Goal: Check status

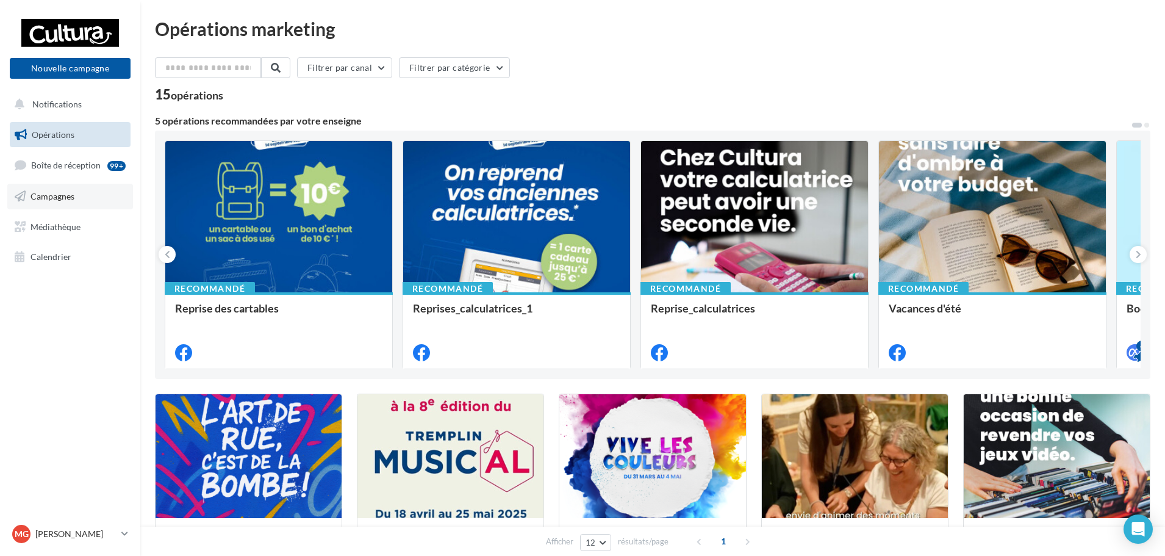
click at [70, 193] on span "Campagnes" at bounding box center [52, 196] width 44 height 10
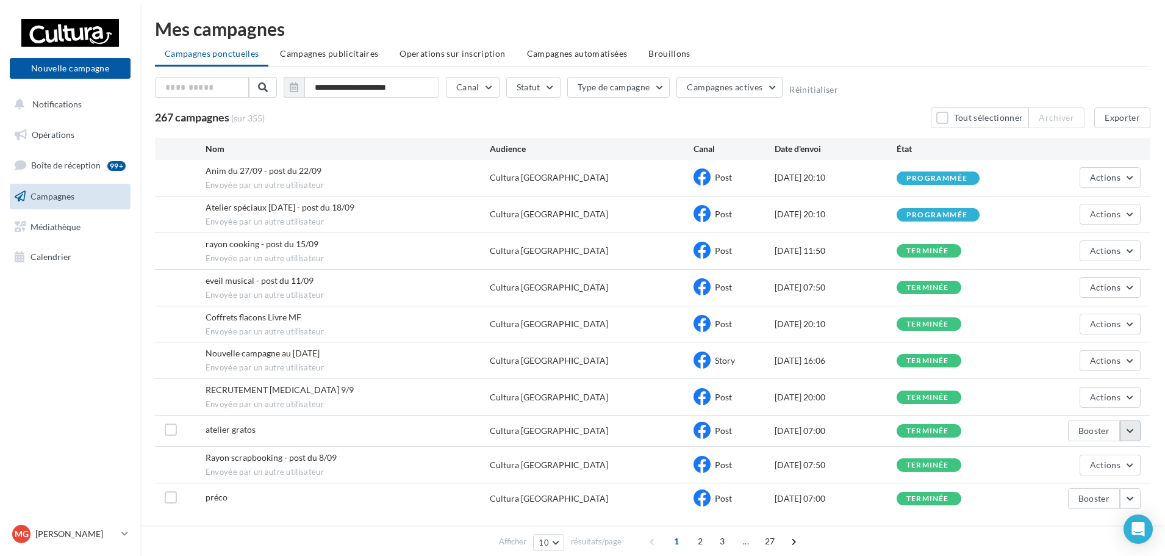
click at [1128, 427] on button "button" at bounding box center [1130, 430] width 21 height 21
click at [1048, 277] on button "Voir les résultats" at bounding box center [1079, 275] width 122 height 32
